Goal: Information Seeking & Learning: Learn about a topic

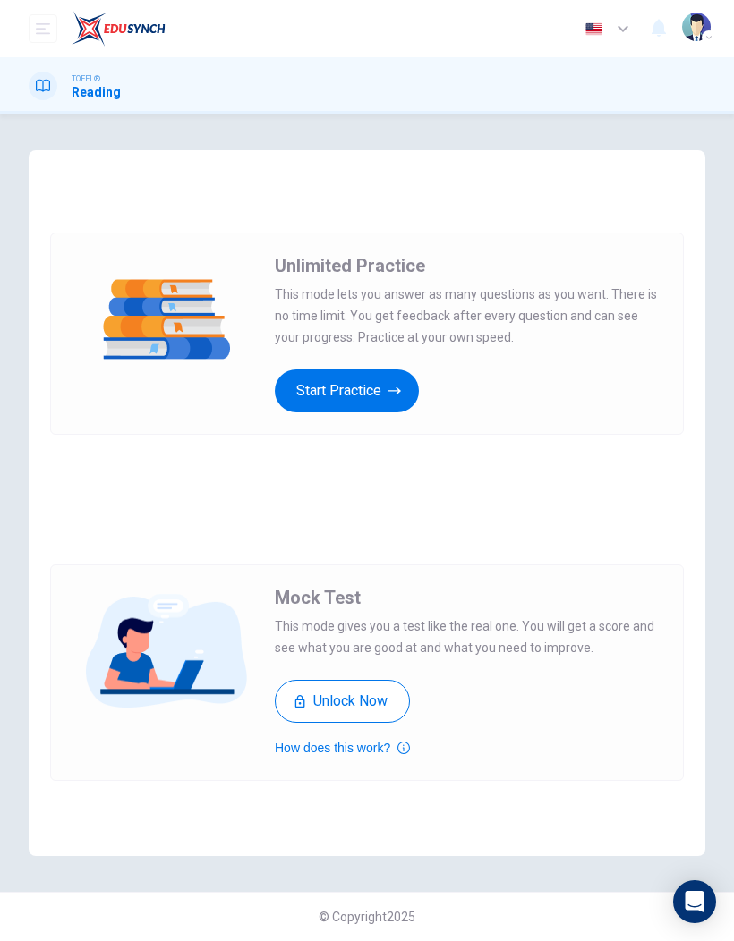
click at [384, 384] on button "Start Practice" at bounding box center [347, 391] width 144 height 43
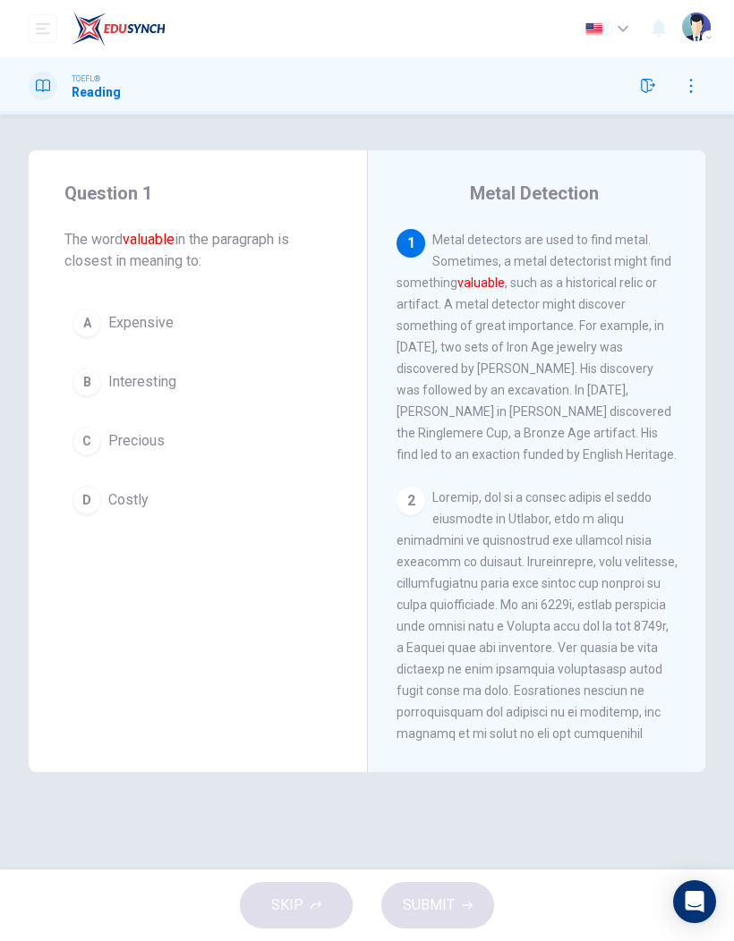
click at [94, 446] on div "C" at bounding box center [86, 441] width 29 height 29
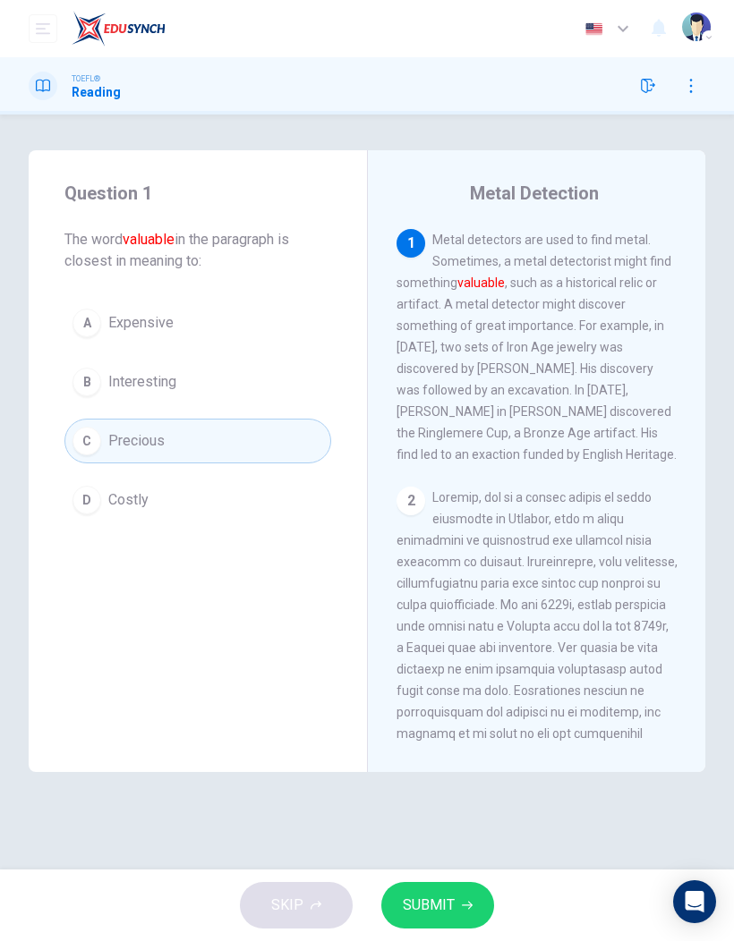
click at [93, 445] on div "C" at bounding box center [86, 441] width 29 height 29
click at [440, 909] on span "SUBMIT" at bounding box center [429, 905] width 52 height 25
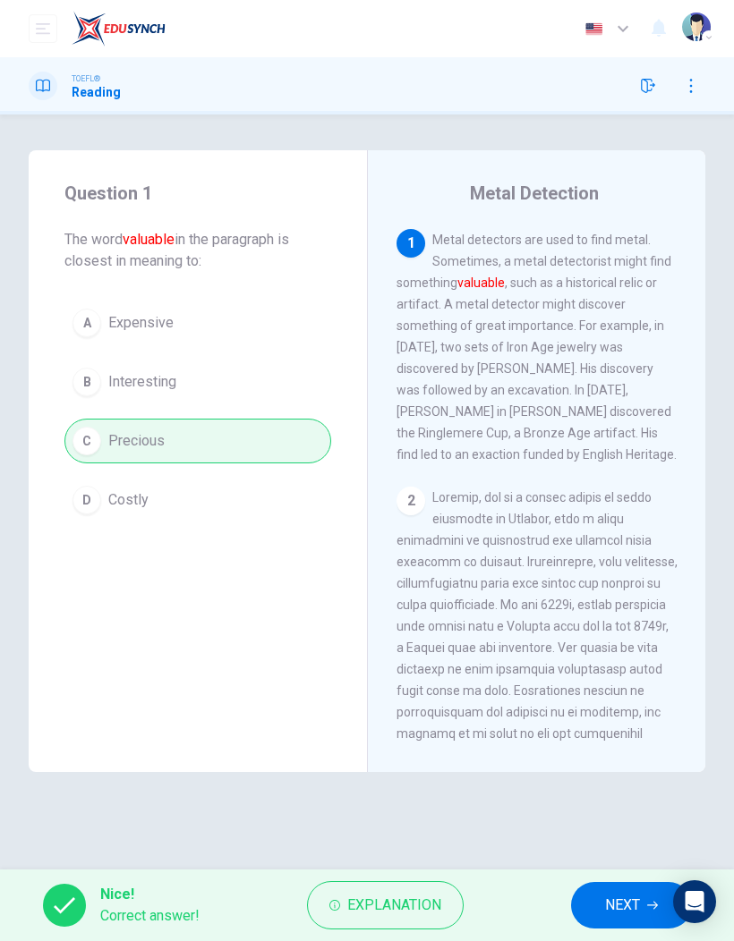
click at [623, 903] on span "NEXT" at bounding box center [622, 905] width 35 height 25
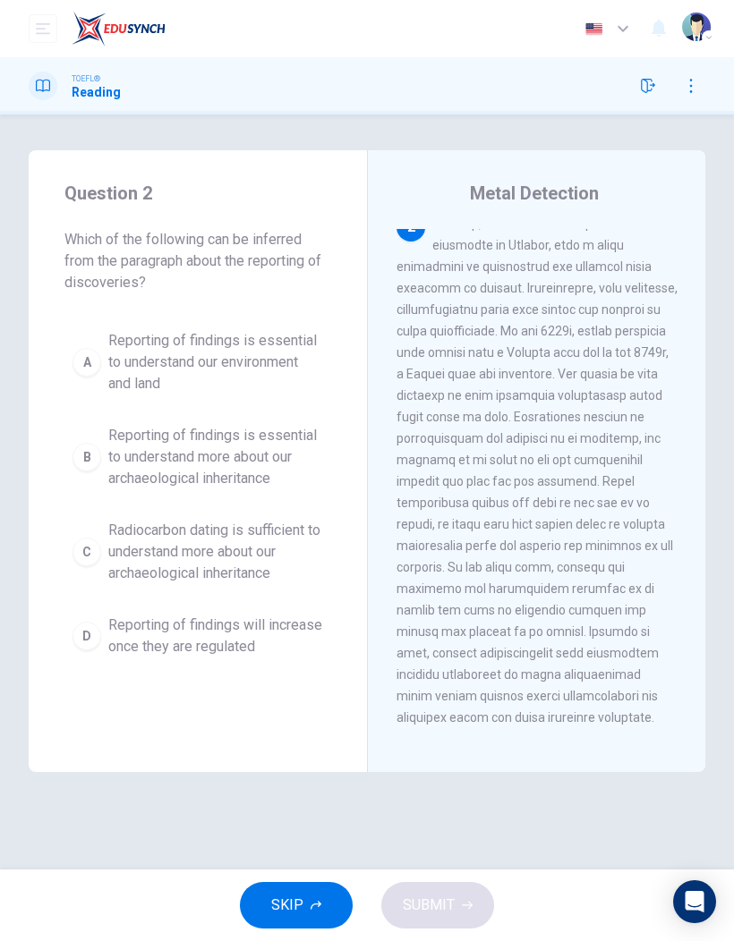
scroll to position [275, 0]
click at [236, 345] on span "Reporting of findings is essential to understand our environment and land" at bounding box center [215, 362] width 215 height 64
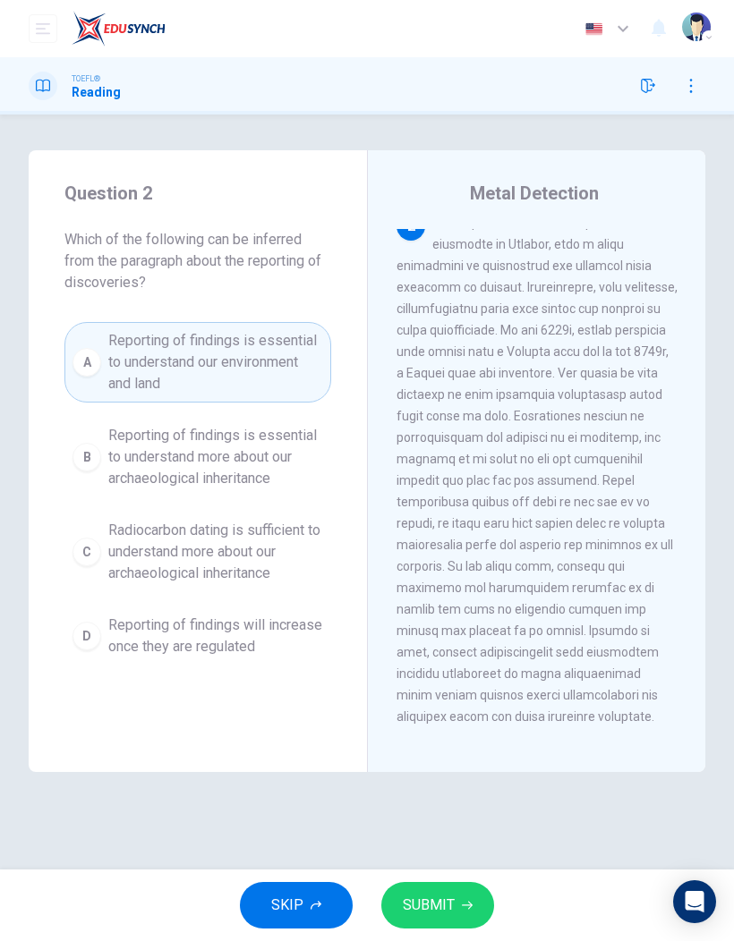
click at [430, 899] on span "SUBMIT" at bounding box center [429, 905] width 52 height 25
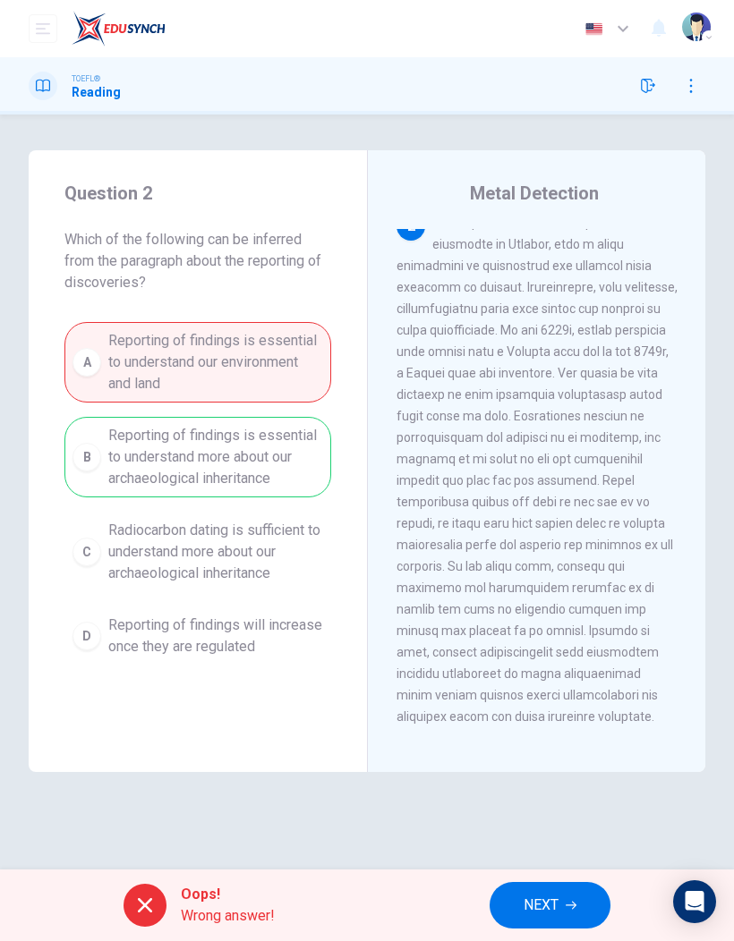
click at [236, 458] on div "A Reporting of findings is essential to understand our environment and land B R…" at bounding box center [197, 494] width 267 height 344
click at [289, 470] on div "A Reporting of findings is essential to understand our environment and land B R…" at bounding box center [197, 494] width 267 height 344
click at [289, 469] on div "A Reporting of findings is essential to understand our environment and land B R…" at bounding box center [197, 494] width 267 height 344
click at [574, 903] on icon "button" at bounding box center [571, 906] width 11 height 8
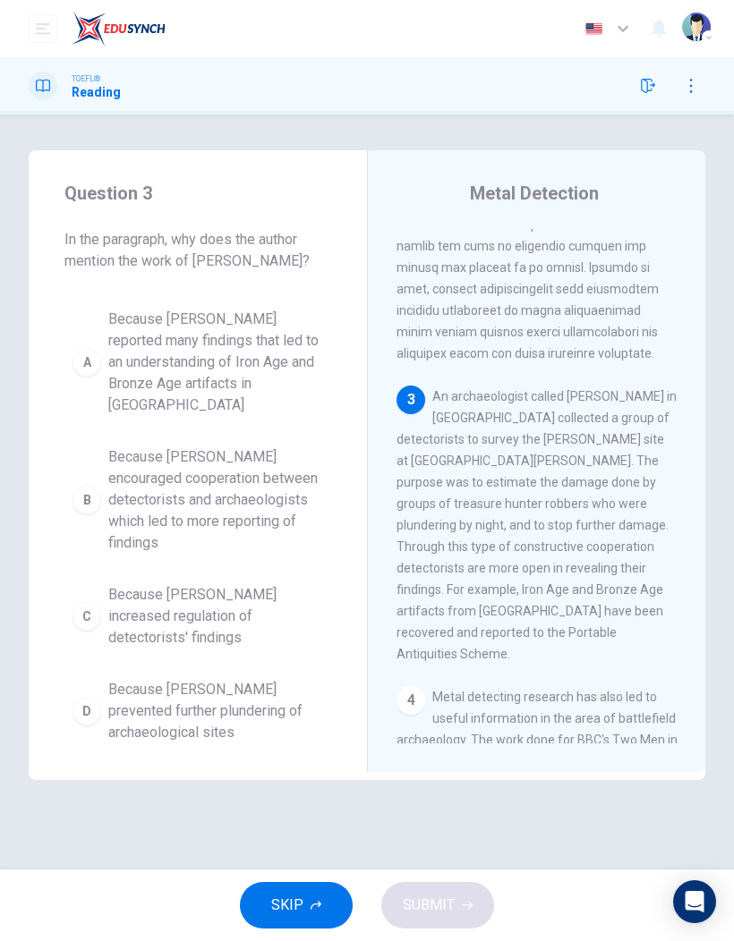
scroll to position [695, 0]
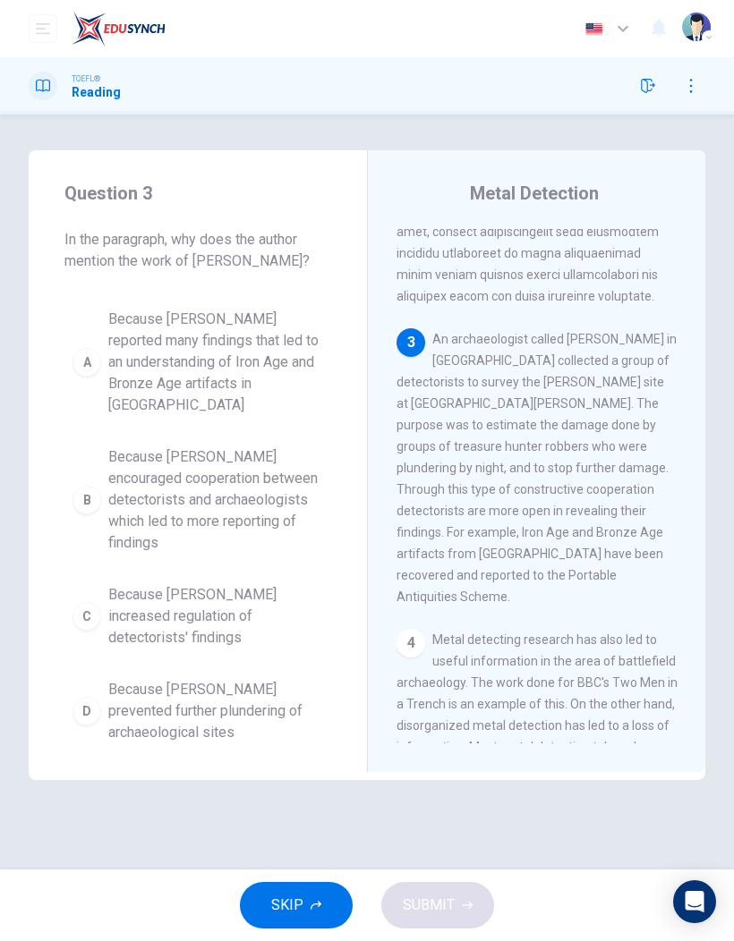
click at [44, 71] on div "TOEFL® Reading" at bounding box center [367, 85] width 734 height 57
click at [47, 33] on icon "open mobile menu" at bounding box center [43, 28] width 14 height 11
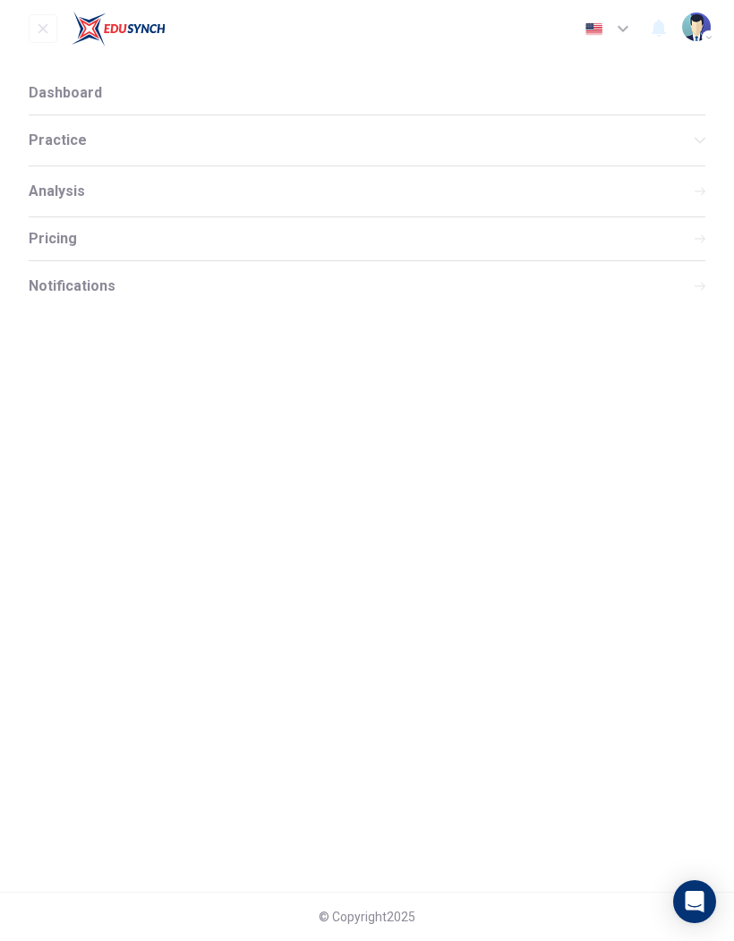
click at [103, 151] on div "Practice" at bounding box center [367, 140] width 677 height 50
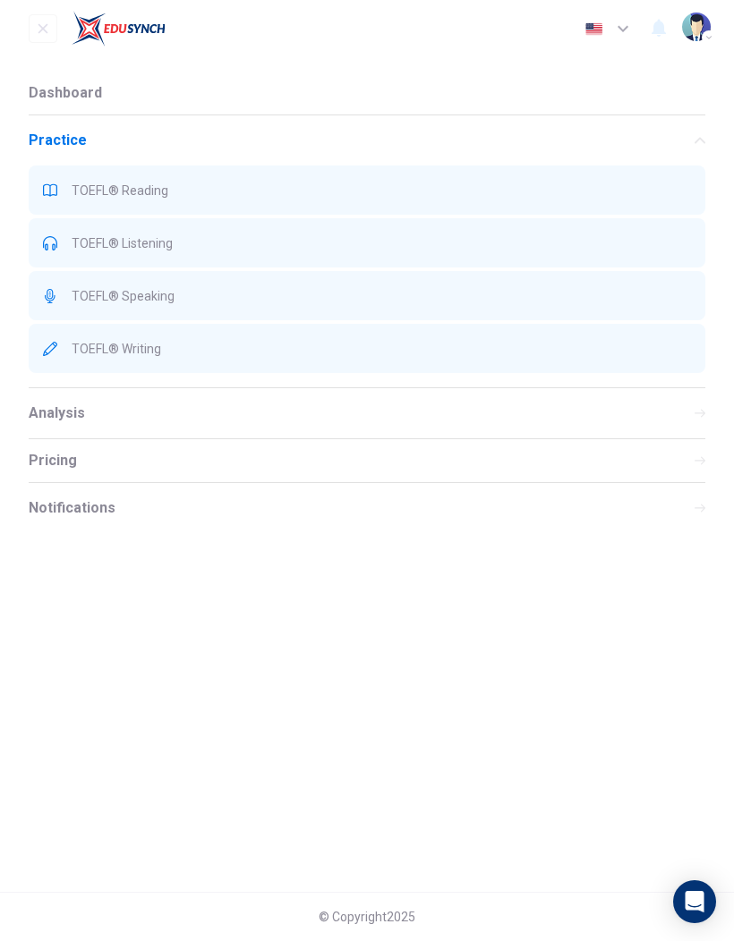
click at [159, 351] on span "TOEFL® Writing" at bounding box center [381, 349] width 619 height 14
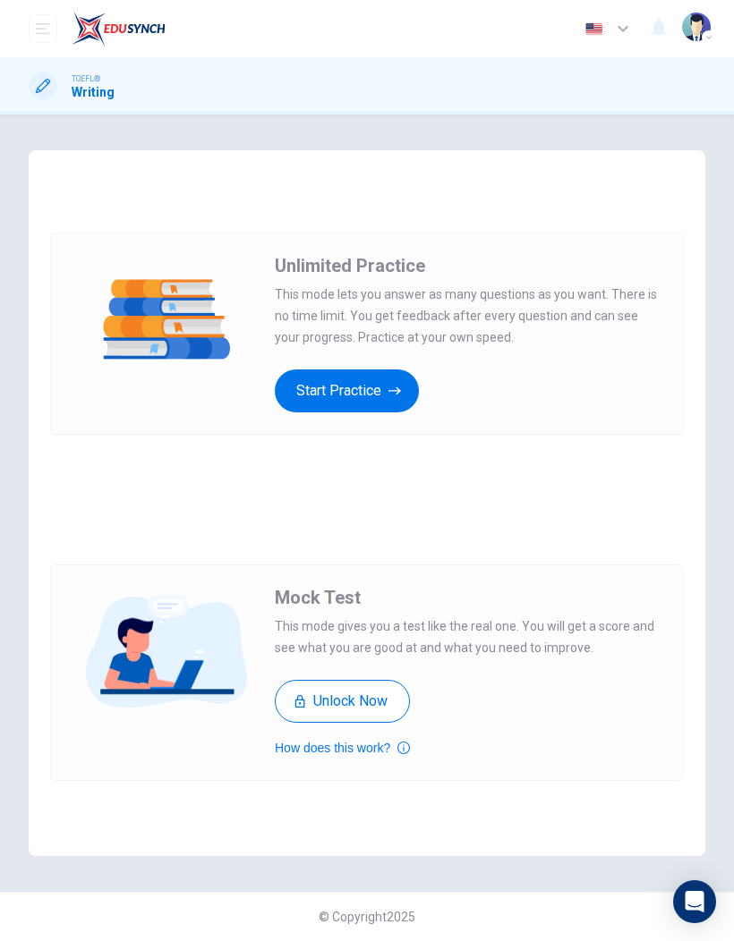
click at [373, 690] on button "Unlock Now" at bounding box center [342, 701] width 135 height 43
click at [372, 382] on button "Start Practice" at bounding box center [347, 391] width 144 height 43
